Goal: Task Accomplishment & Management: Manage account settings

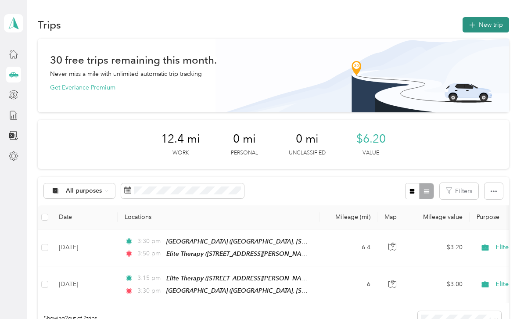
click at [495, 19] on button "New trip" at bounding box center [485, 24] width 47 height 15
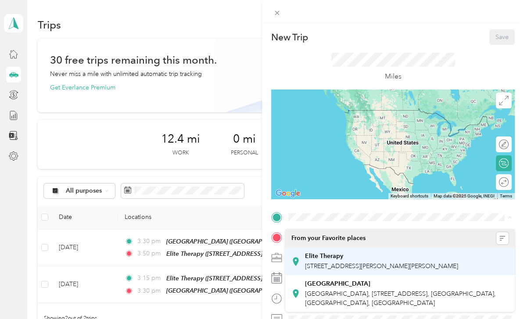
click at [346, 262] on span "915 S McKinley St, Casper, WY, United States , 82601, Casper, WY, United States" at bounding box center [381, 265] width 153 height 7
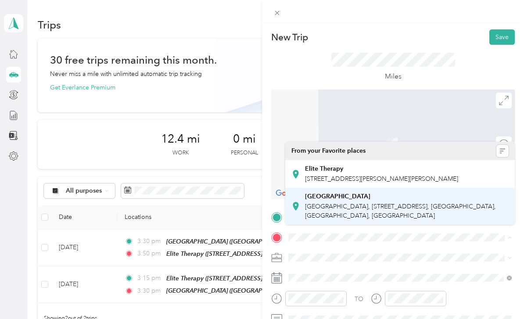
click at [347, 212] on span "Fort Caspar Academy, 4100 W 38th St, Casper, WY 82604, United States , 82604, C…" at bounding box center [400, 211] width 191 height 17
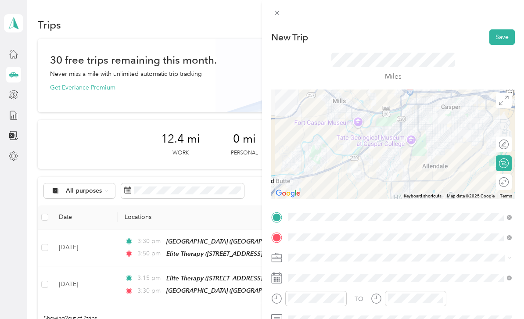
click at [413, 132] on div at bounding box center [393, 145] width 244 height 110
click at [420, 129] on div at bounding box center [393, 145] width 244 height 110
click at [416, 144] on div at bounding box center [393, 145] width 244 height 110
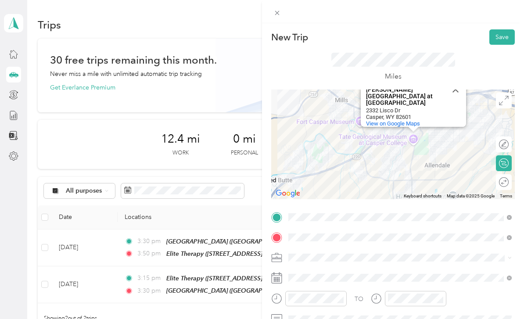
click at [410, 165] on div "Tate Geological Museum at Casper College Tate Geological Museum at Casper Colle…" at bounding box center [393, 145] width 244 height 110
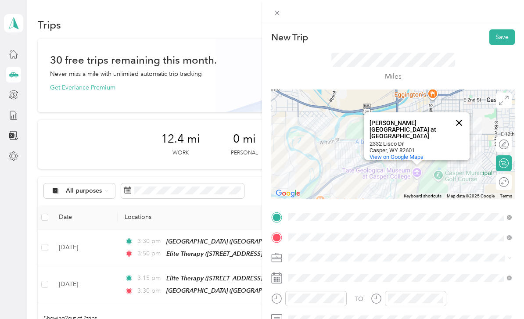
click at [462, 122] on button "Close" at bounding box center [458, 122] width 21 height 21
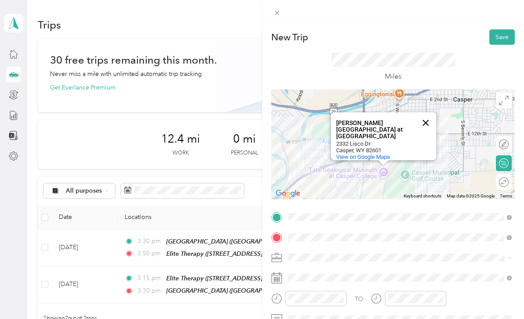
click at [428, 120] on button "Close" at bounding box center [425, 122] width 21 height 21
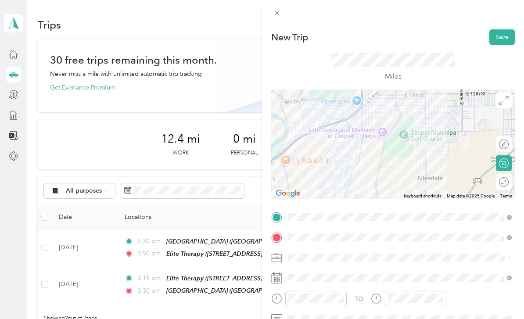
click at [380, 163] on div at bounding box center [393, 145] width 244 height 110
click at [430, 137] on div at bounding box center [393, 145] width 244 height 110
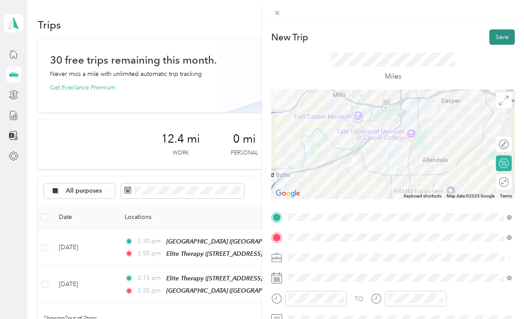
click at [504, 38] on button "Save" at bounding box center [501, 36] width 25 height 15
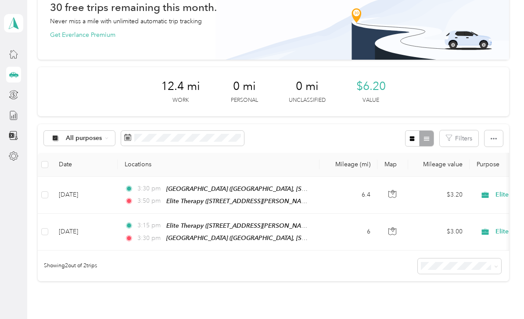
scroll to position [36, 0]
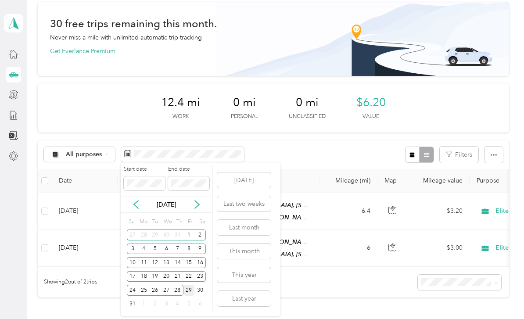
click at [189, 290] on div "29" at bounding box center [188, 290] width 11 height 11
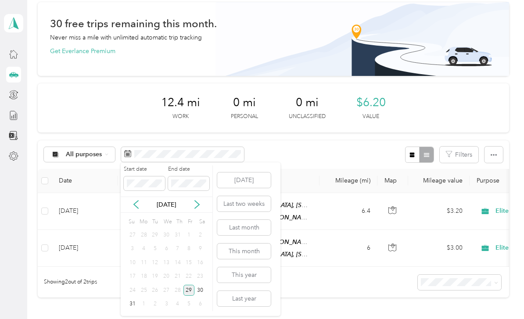
click at [352, 155] on div "All purposes Filters" at bounding box center [273, 154] width 471 height 29
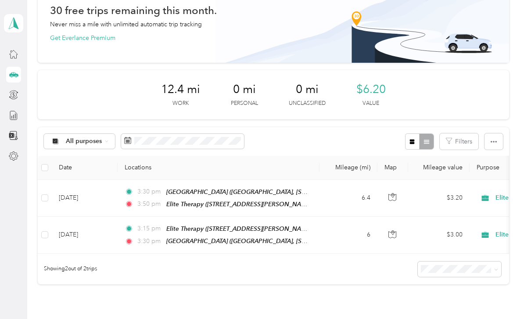
scroll to position [92, 0]
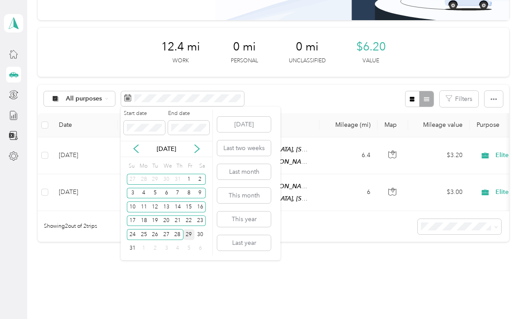
click at [186, 239] on div "29" at bounding box center [188, 234] width 11 height 11
click at [186, 238] on div "29" at bounding box center [188, 234] width 11 height 11
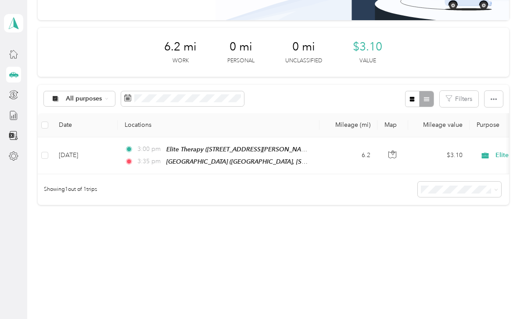
click at [186, 236] on div "29" at bounding box center [188, 230] width 11 height 14
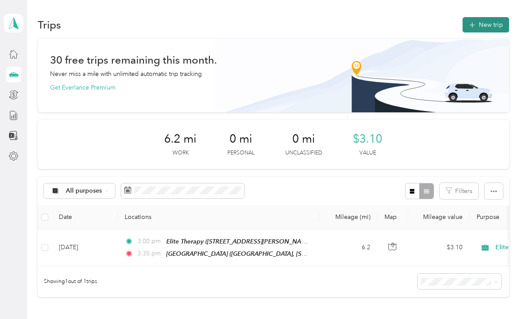
click at [483, 25] on button "New trip" at bounding box center [485, 24] width 47 height 15
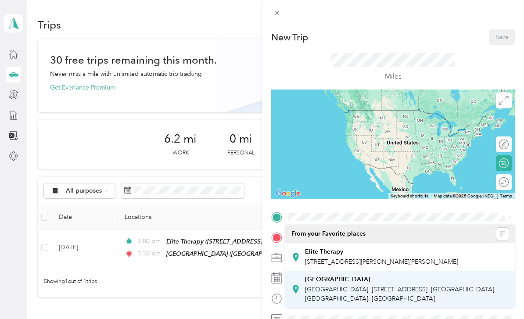
click at [355, 296] on span "Fort Caspar Academy, 4100 W 38th St, Casper, WY 82604, United States , 82604, C…" at bounding box center [400, 294] width 191 height 17
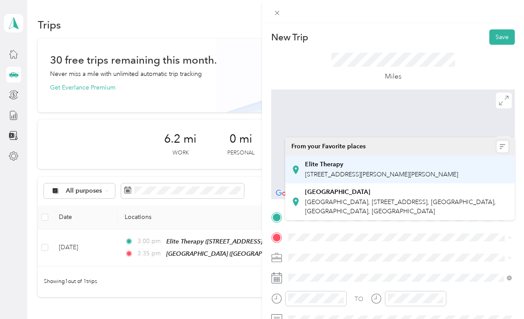
click at [358, 172] on span "915 S McKinley St, Casper, WY, United States , 82601, Casper, WY, United States" at bounding box center [381, 174] width 153 height 7
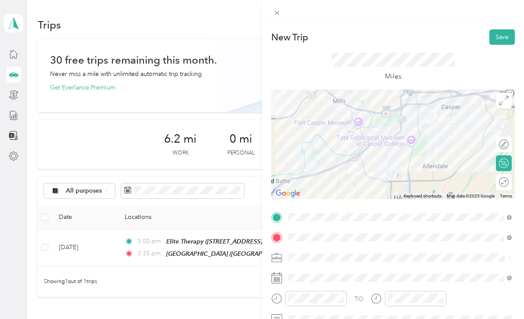
click at [424, 131] on div at bounding box center [393, 145] width 244 height 110
click at [415, 172] on div at bounding box center [393, 145] width 244 height 110
click at [412, 169] on div at bounding box center [393, 145] width 244 height 110
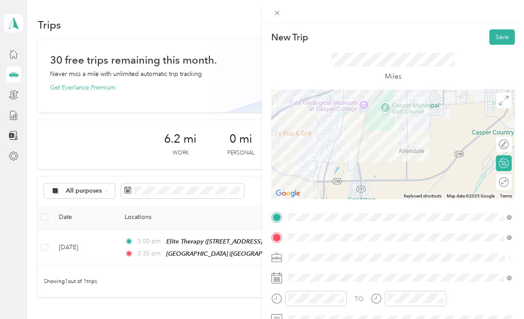
click at [358, 175] on div at bounding box center [393, 145] width 244 height 110
click at [408, 169] on div at bounding box center [393, 145] width 244 height 110
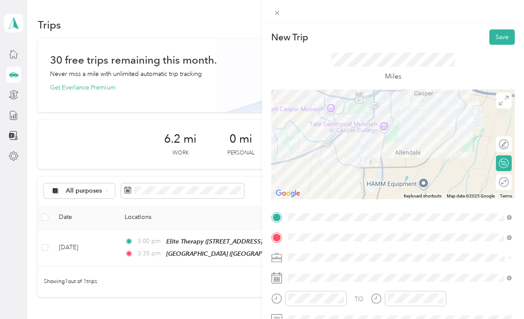
click at [506, 181] on icon at bounding box center [505, 181] width 1 height 2
click at [506, 183] on icon at bounding box center [504, 182] width 10 height 10
click at [505, 182] on icon at bounding box center [504, 182] width 10 height 10
click at [504, 182] on icon at bounding box center [504, 182] width 10 height 10
click at [506, 141] on icon at bounding box center [504, 145] width 10 height 10
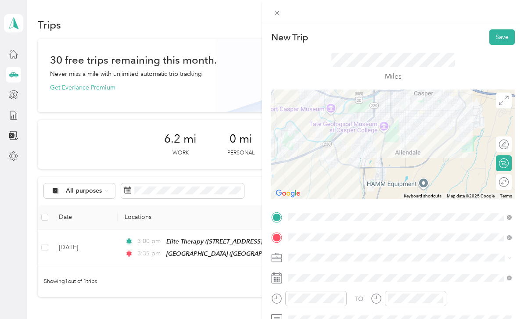
click at [505, 144] on icon at bounding box center [504, 145] width 10 height 10
click at [507, 98] on icon at bounding box center [504, 101] width 10 height 10
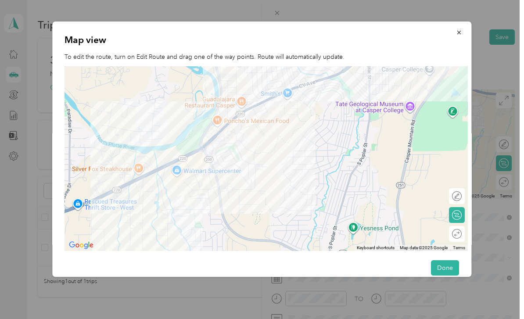
click at [220, 198] on div at bounding box center [265, 158] width 403 height 185
click at [215, 186] on div at bounding box center [265, 158] width 403 height 185
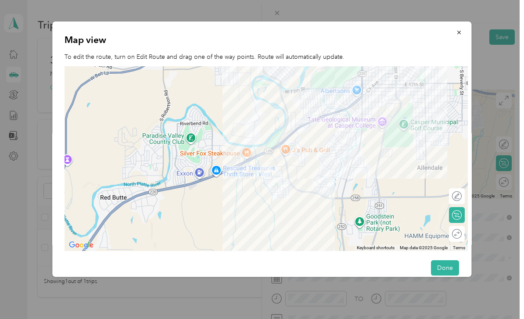
click at [459, 201] on icon at bounding box center [457, 196] width 10 height 10
click at [458, 201] on icon at bounding box center [457, 196] width 10 height 10
click at [459, 33] on icon "button" at bounding box center [459, 32] width 6 height 6
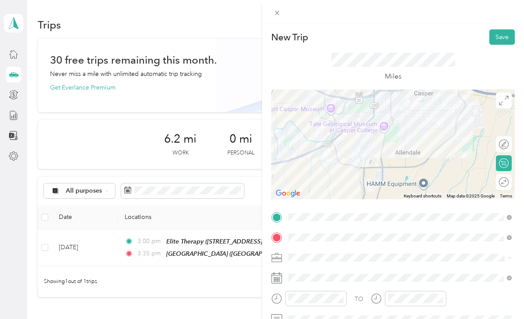
click at [506, 180] on icon at bounding box center [504, 182] width 10 height 10
click at [503, 186] on circle at bounding box center [503, 182] width 9 height 9
click at [505, 166] on icon at bounding box center [504, 163] width 10 height 10
click at [507, 165] on icon at bounding box center [504, 163] width 10 height 10
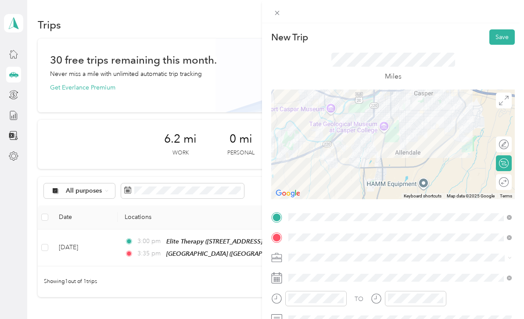
click at [396, 112] on img at bounding box center [405, 105] width 18 height 18
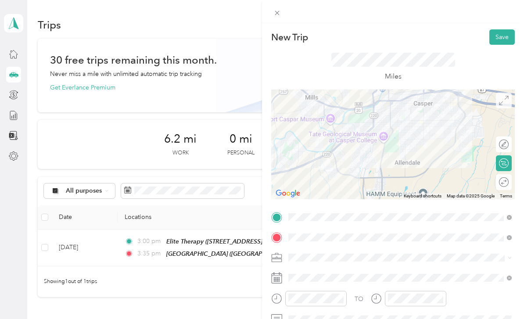
click at [504, 99] on icon at bounding box center [504, 101] width 10 height 10
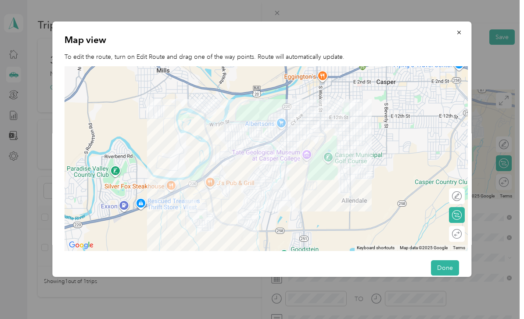
click at [460, 201] on icon at bounding box center [457, 196] width 10 height 10
click at [459, 201] on icon at bounding box center [457, 196] width 10 height 10
click at [457, 201] on icon at bounding box center [457, 196] width 10 height 10
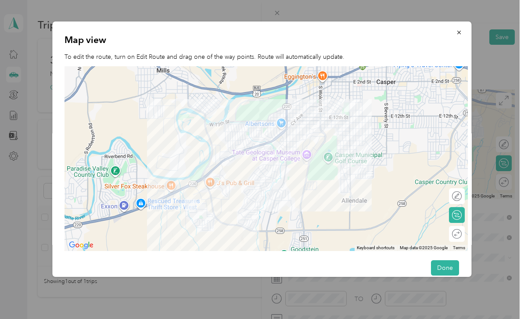
click at [457, 201] on icon at bounding box center [457, 196] width 10 height 10
click at [459, 201] on icon at bounding box center [457, 196] width 10 height 10
click at [461, 73] on div at bounding box center [265, 158] width 403 height 185
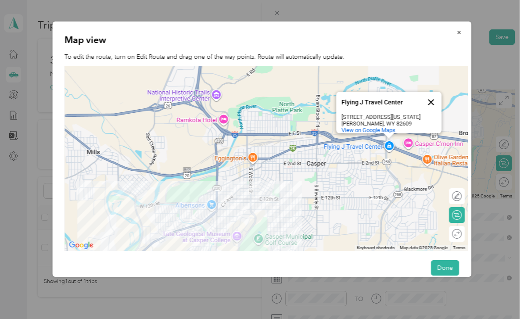
click at [433, 100] on button "Close" at bounding box center [430, 102] width 21 height 21
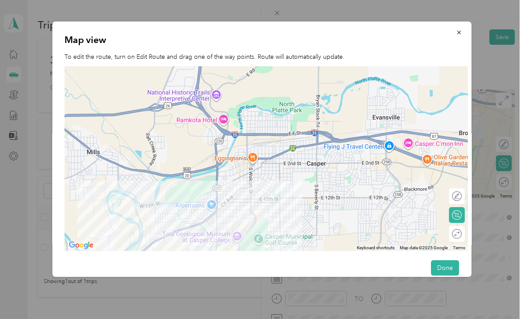
click at [463, 242] on div "Round trip" at bounding box center [457, 234] width 16 height 16
click at [459, 242] on div "Round trip" at bounding box center [457, 234] width 16 height 16
click at [456, 223] on div "Calculate route" at bounding box center [457, 215] width 16 height 16
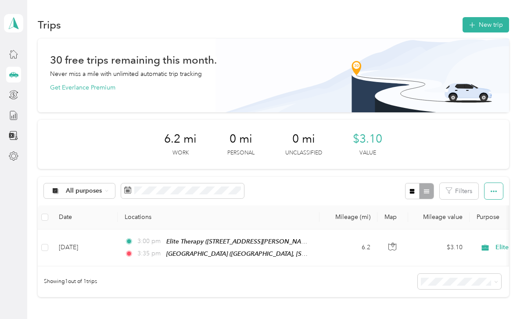
click at [502, 189] on button "button" at bounding box center [493, 191] width 18 height 16
click at [325, 193] on div "All purposes Filters" at bounding box center [273, 191] width 471 height 29
click at [415, 189] on icon "button" at bounding box center [412, 191] width 6 height 6
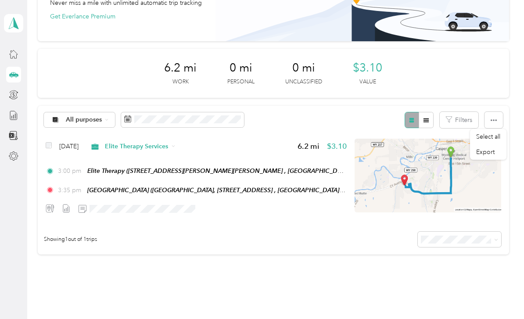
scroll to position [71, 0]
click at [390, 292] on div "Trips New trip 30 free trips remaining this month. Never miss a mile with unlim…" at bounding box center [273, 131] width 492 height 404
click at [433, 121] on button "button" at bounding box center [426, 120] width 15 height 16
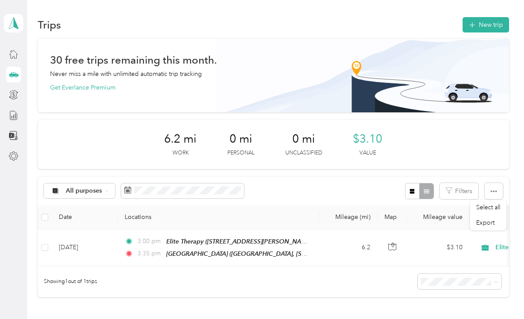
click at [16, 74] on icon at bounding box center [13, 74] width 9 height 4
click at [4, 163] on div "Tanis McMillan Personal dashboard" at bounding box center [13, 82] width 19 height 164
click at [17, 158] on icon at bounding box center [13, 155] width 9 height 9
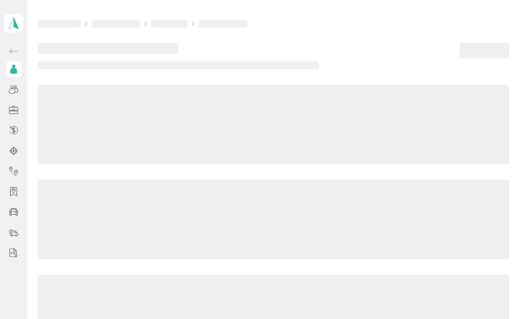
click at [17, 158] on div at bounding box center [13, 151] width 15 height 16
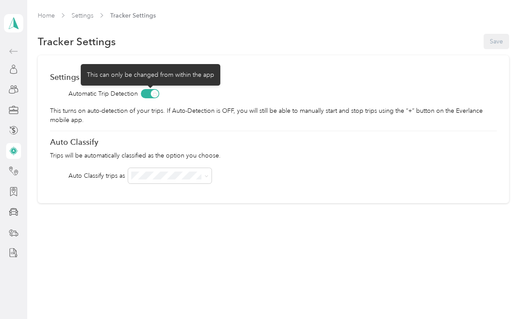
click at [152, 91] on span at bounding box center [150, 93] width 18 height 9
click at [155, 93] on span at bounding box center [150, 93] width 18 height 9
click at [154, 93] on span at bounding box center [150, 93] width 18 height 9
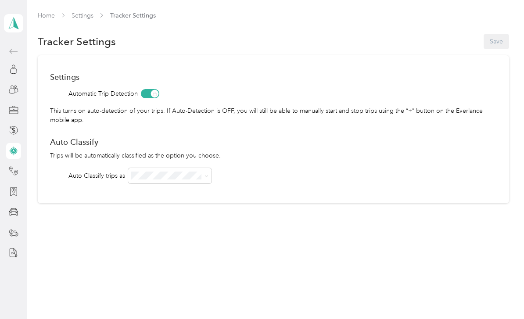
click at [165, 90] on div "Automatic Trip Detection" at bounding box center [273, 93] width 446 height 9
click at [11, 53] on icon at bounding box center [13, 51] width 11 height 11
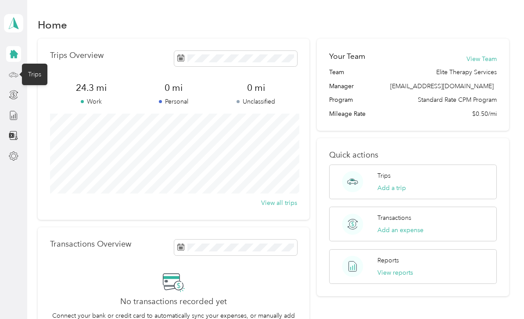
click at [14, 79] on icon at bounding box center [14, 75] width 10 height 10
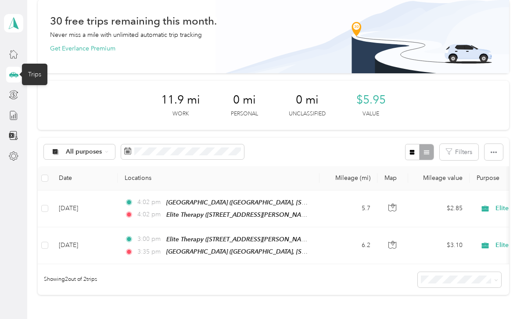
scroll to position [38, 0]
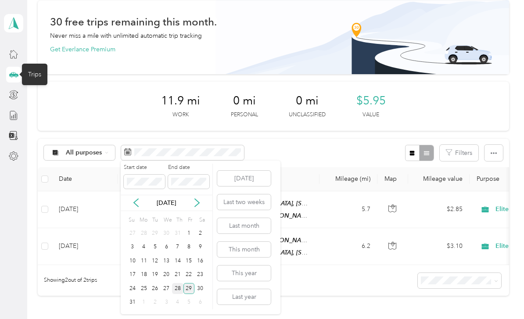
click at [178, 290] on div "28" at bounding box center [177, 288] width 11 height 11
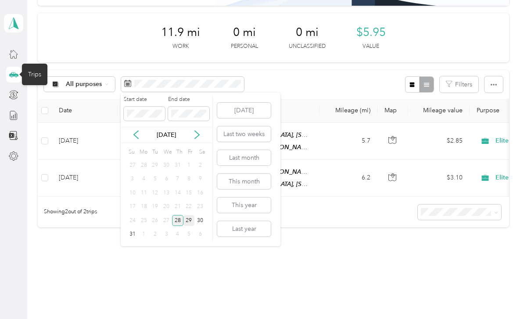
scroll to position [106, 0]
click at [246, 135] on button "Last two weeks" at bounding box center [244, 133] width 54 height 15
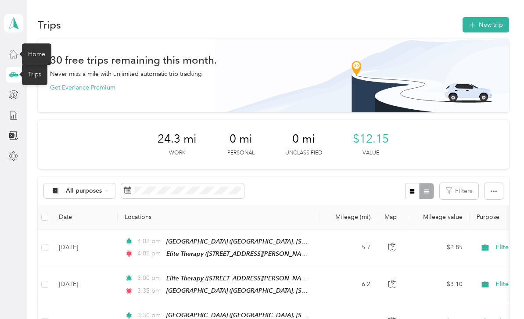
click at [16, 52] on icon at bounding box center [14, 54] width 10 height 10
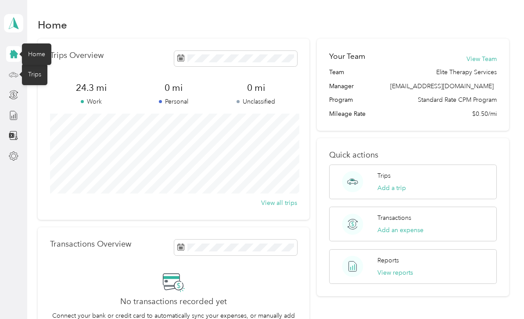
click at [12, 74] on icon at bounding box center [13, 74] width 4 height 0
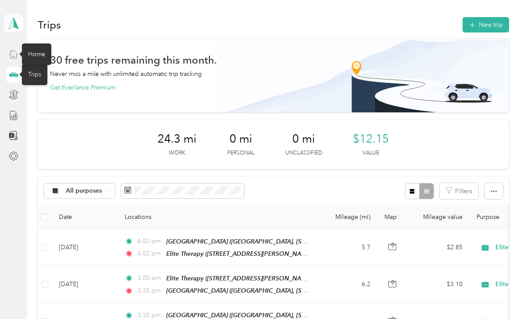
click at [17, 31] on span at bounding box center [13, 23] width 19 height 18
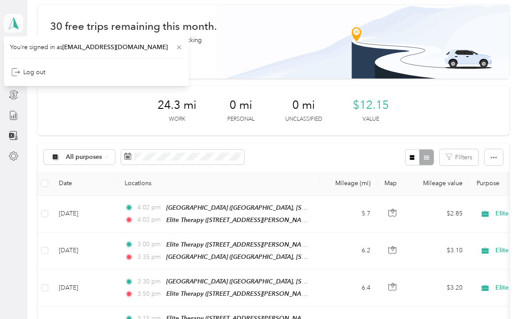
scroll to position [34, 0]
click at [97, 116] on div "24.3 mi Work 0 mi Personal 0 mi Unclassified $12.15 Value" at bounding box center [273, 110] width 471 height 49
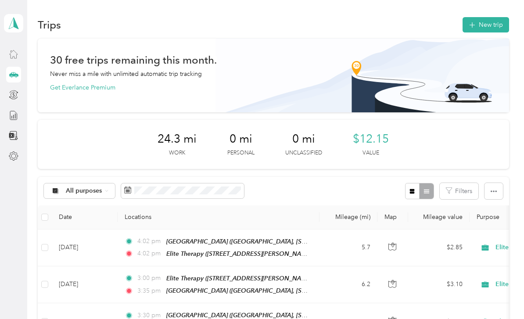
scroll to position [0, 0]
